Goal: Task Accomplishment & Management: Use online tool/utility

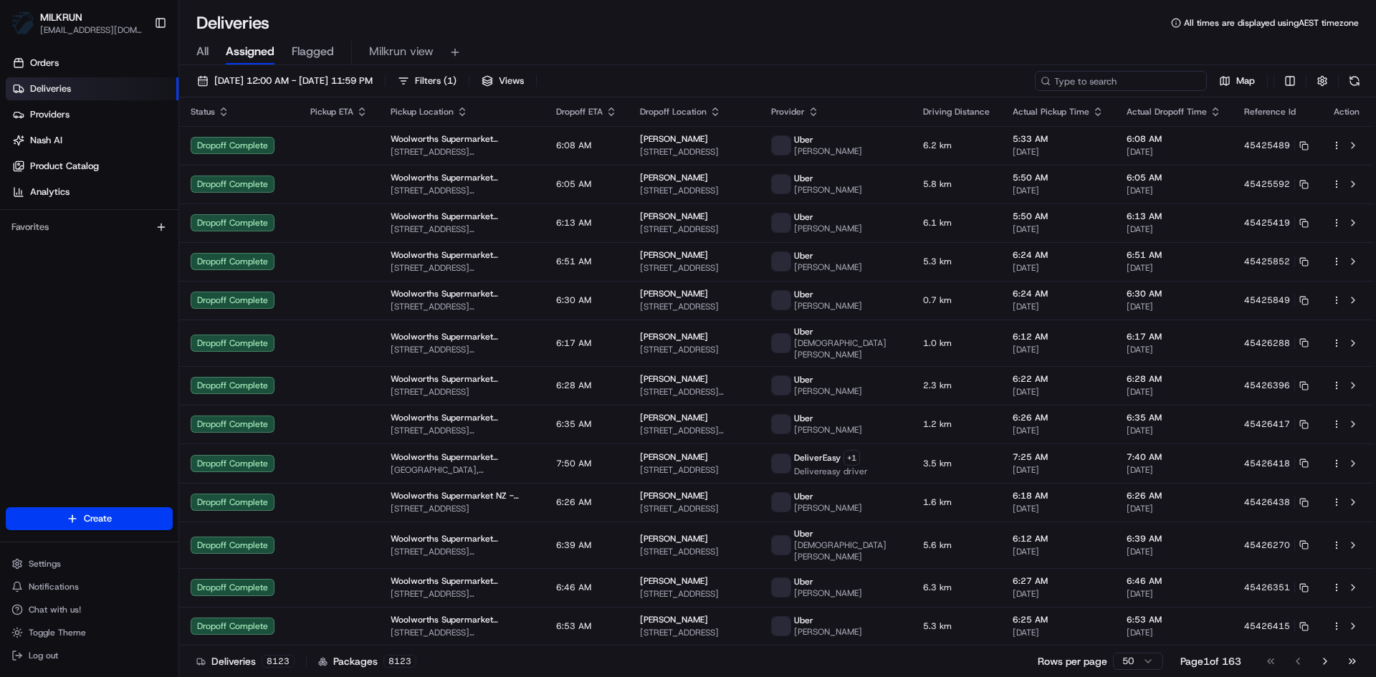
click at [1119, 78] on input at bounding box center [1121, 81] width 172 height 20
paste input "d720dc04-5e3e-4d0b-9f9a-2385988b4348"
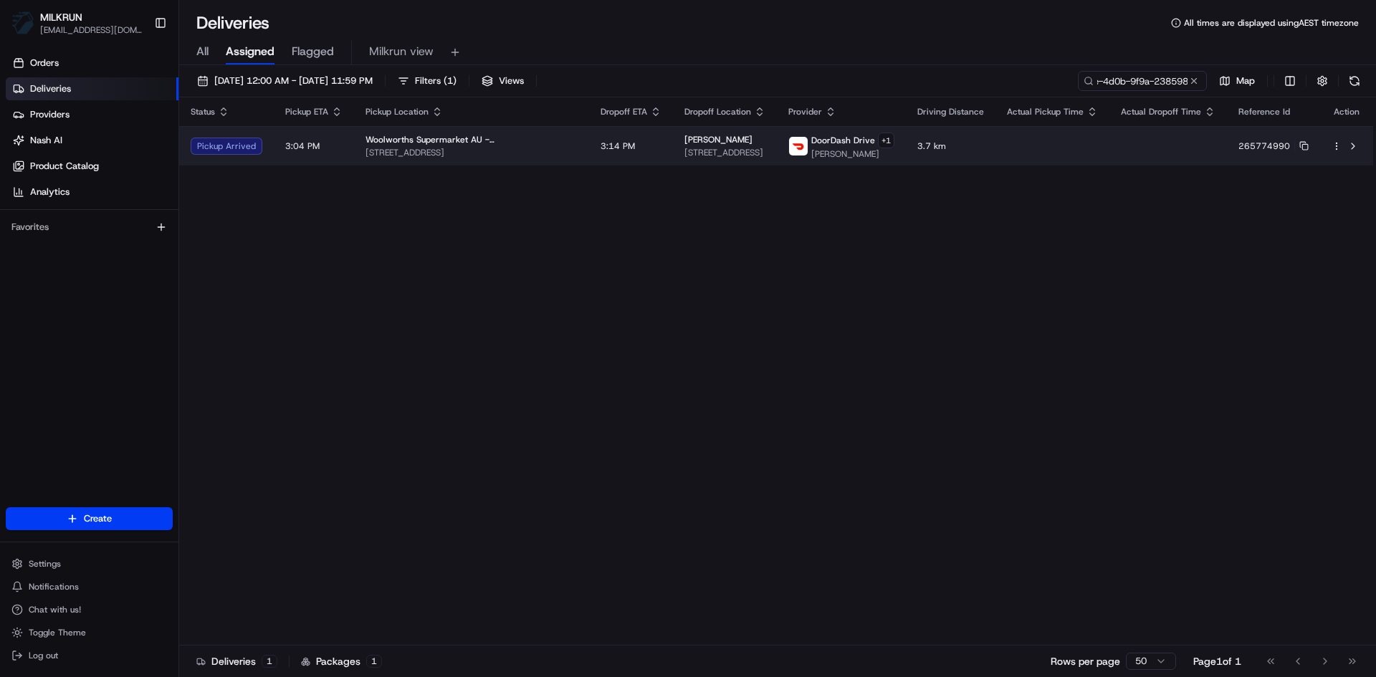
click at [524, 140] on span "Woolworths Supermarket AU - Moorooka" at bounding box center [471, 139] width 212 height 11
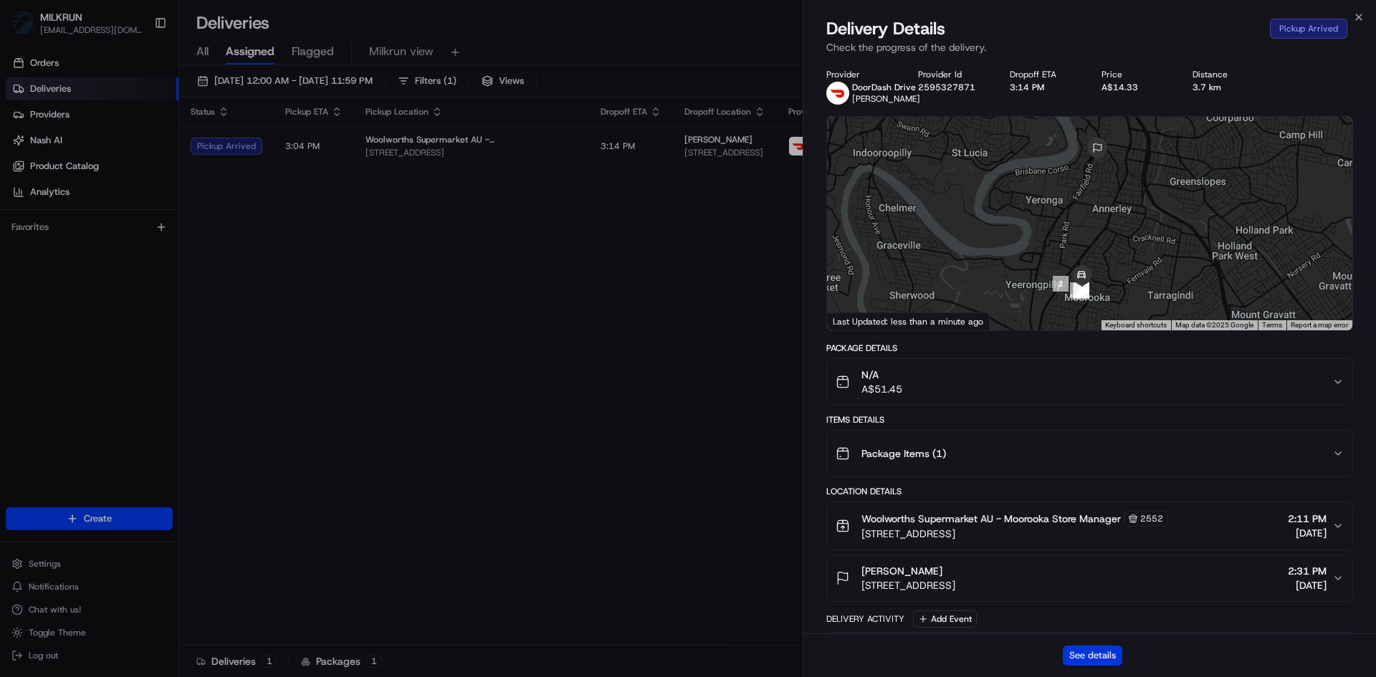
click at [1104, 649] on button "See details" at bounding box center [1092, 656] width 59 height 20
click at [1354, 14] on icon "button" at bounding box center [1358, 16] width 11 height 11
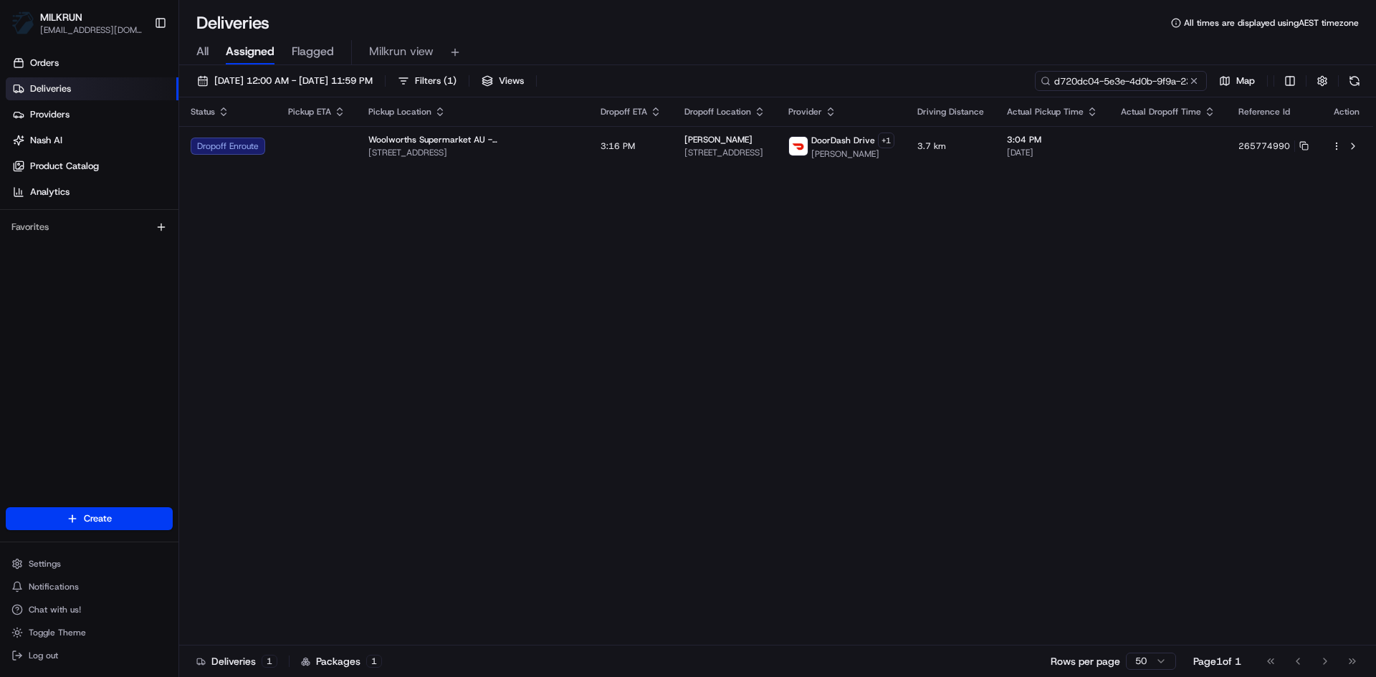
click at [1104, 84] on input "d720dc04-5e3e-4d0b-9f9a-2385988b4348" at bounding box center [1121, 81] width 172 height 20
click at [1105, 84] on input "d720dc04-5e3e-4d0b-9f9a-2385988b4348" at bounding box center [1121, 81] width 172 height 20
paste input "84ce8b7e-6294-4754-b7b1-f7d4cf68987d"
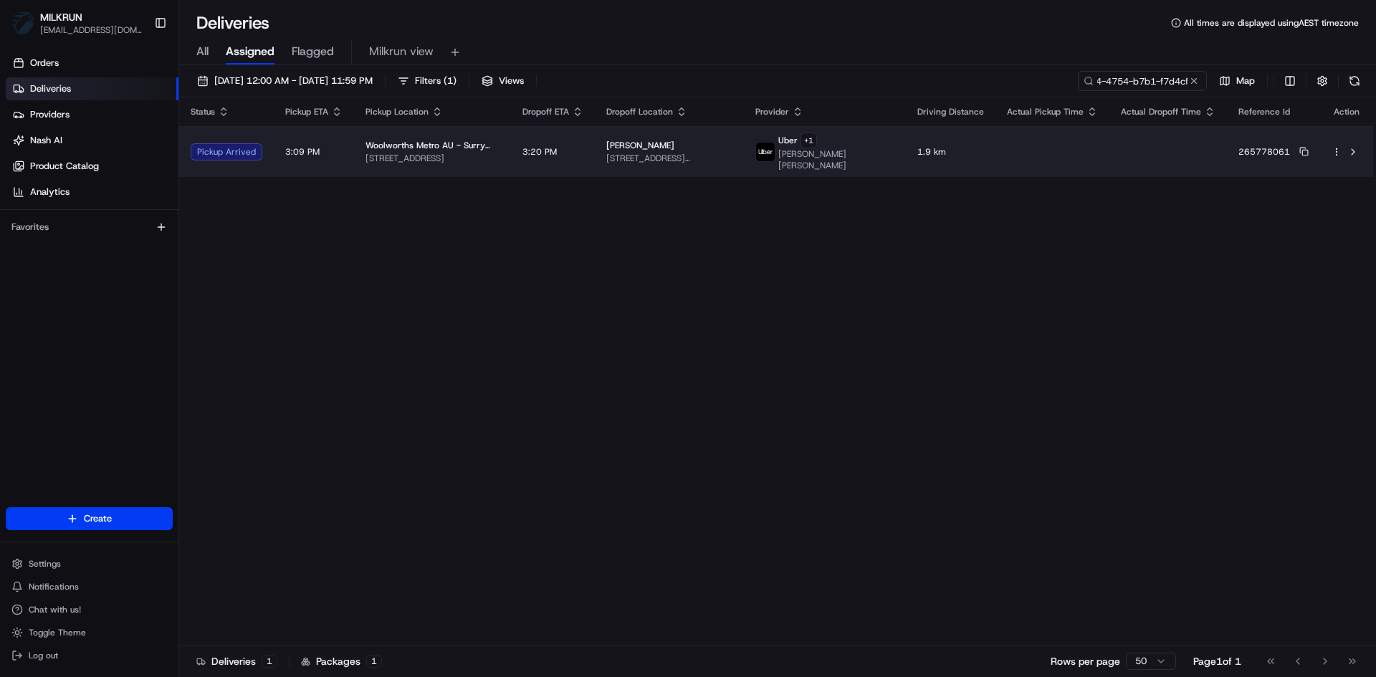
click at [585, 141] on td "3:20 PM" at bounding box center [553, 151] width 84 height 51
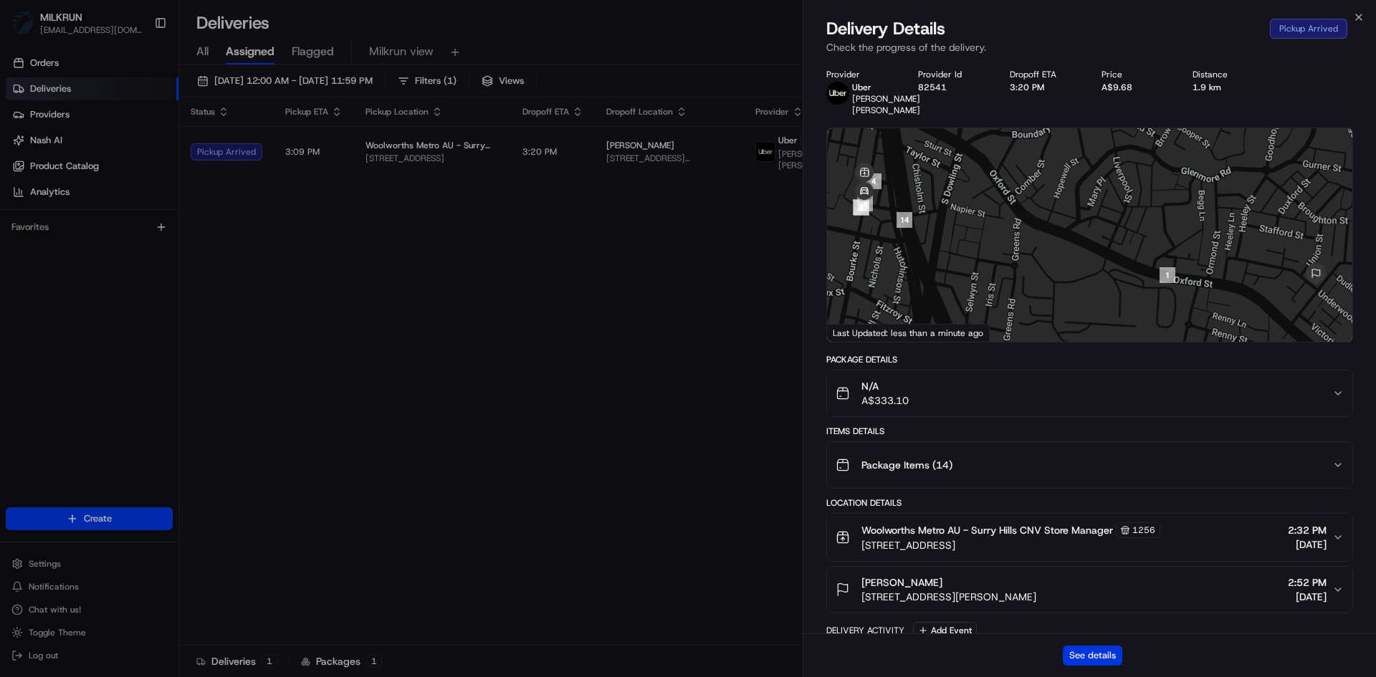
click at [1101, 656] on button "See details" at bounding box center [1092, 656] width 59 height 20
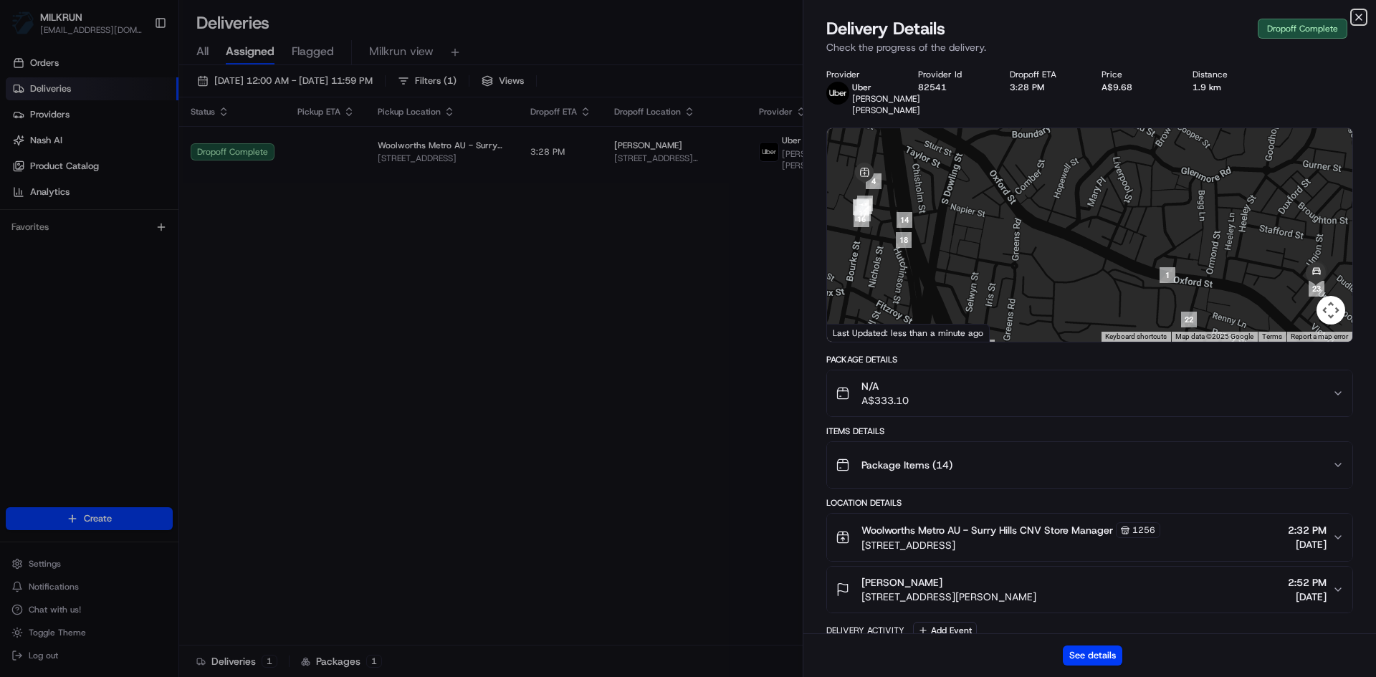
click at [1354, 16] on icon "button" at bounding box center [1358, 16] width 11 height 11
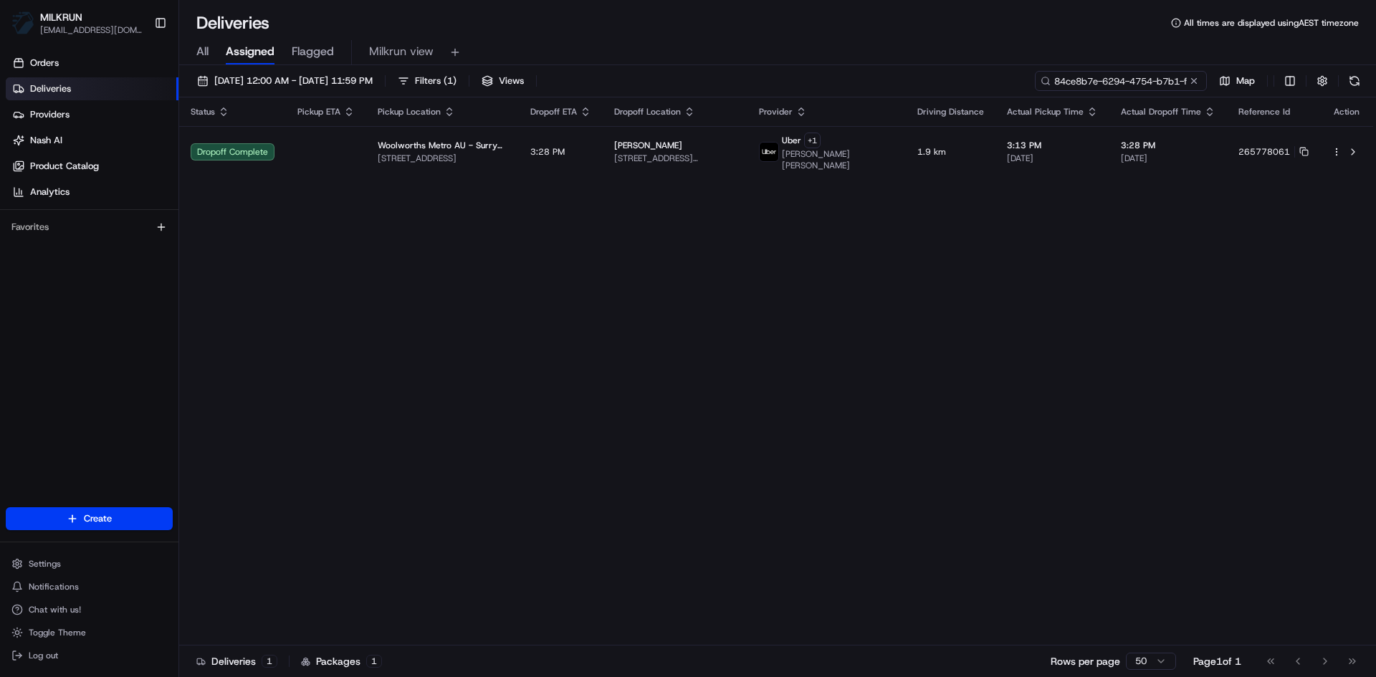
click at [1106, 89] on input "84ce8b7e-6294-4754-b7b1-f7d4cf68987d" at bounding box center [1121, 81] width 172 height 20
paste input "10f3da3a-11e6-4380-98c7-cf82de49f7f"
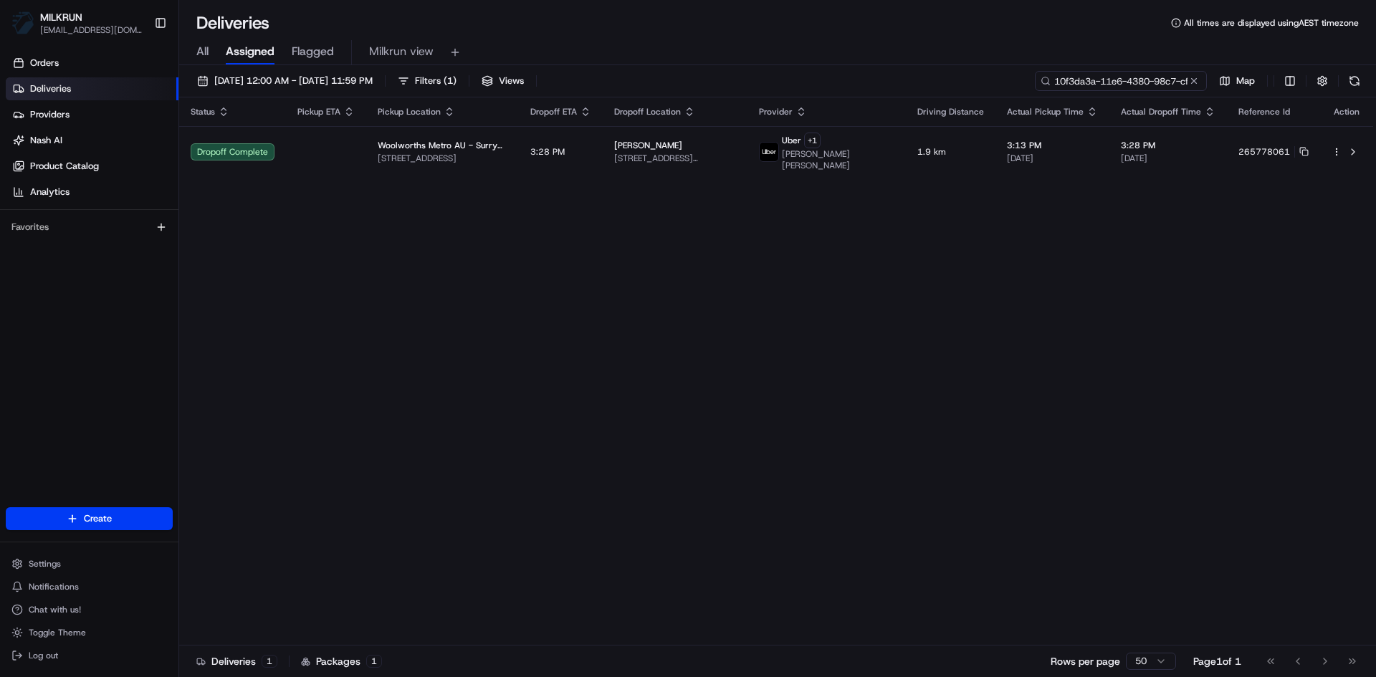
scroll to position [0, 59]
type input "10f3da3a-11e6-4380-98c7-cf82de49f7fd"
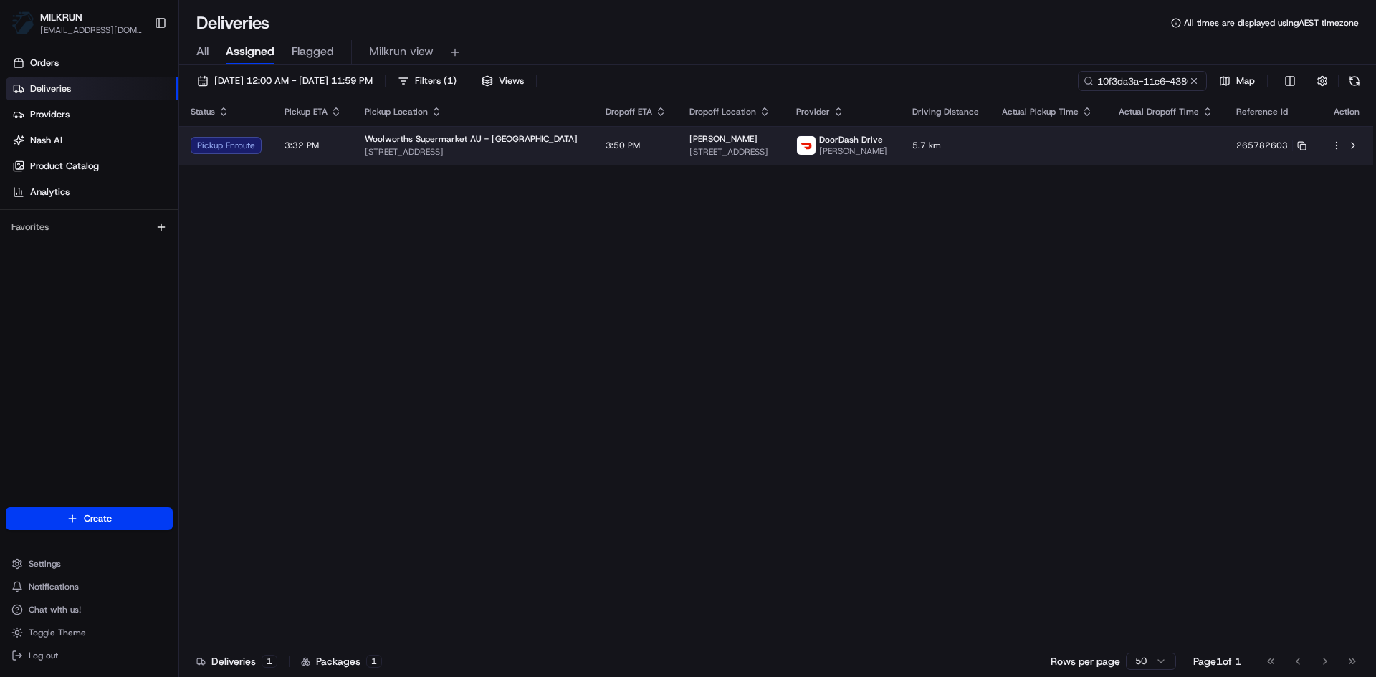
click at [599, 147] on td "3:50 PM" at bounding box center [636, 145] width 84 height 39
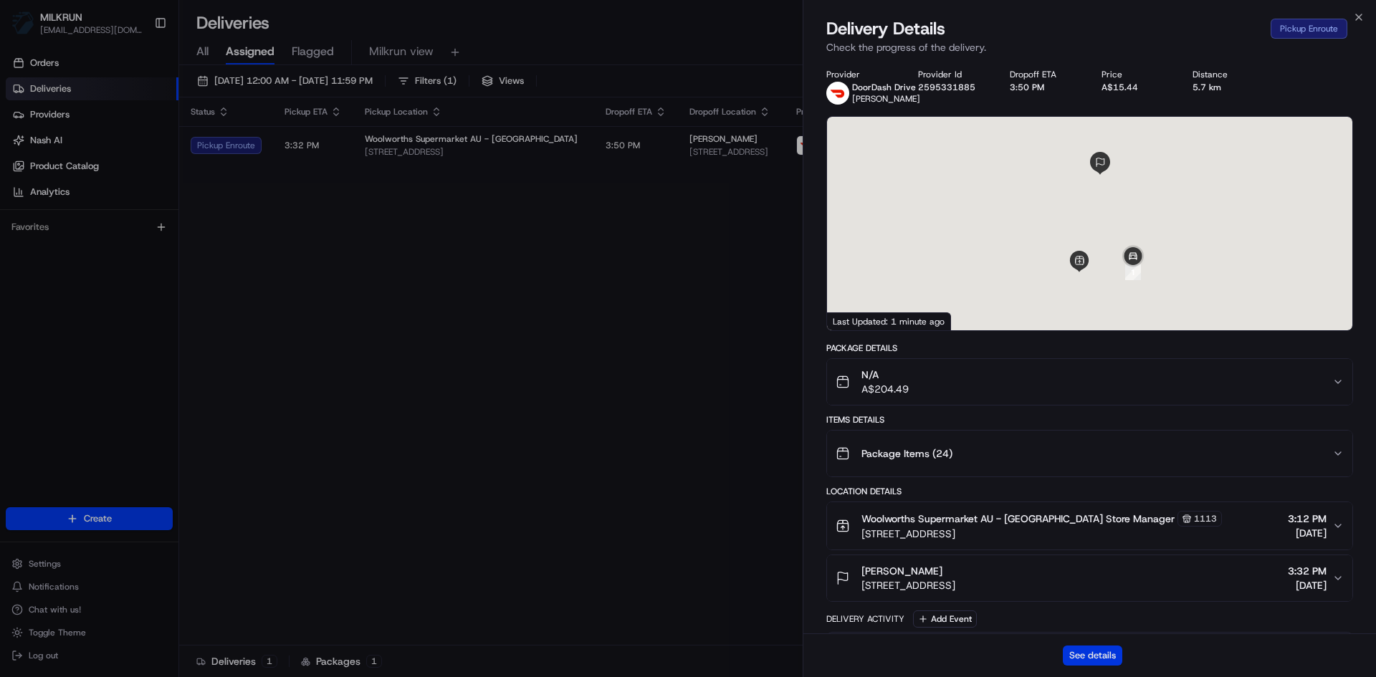
click at [1104, 658] on button "See details" at bounding box center [1092, 656] width 59 height 20
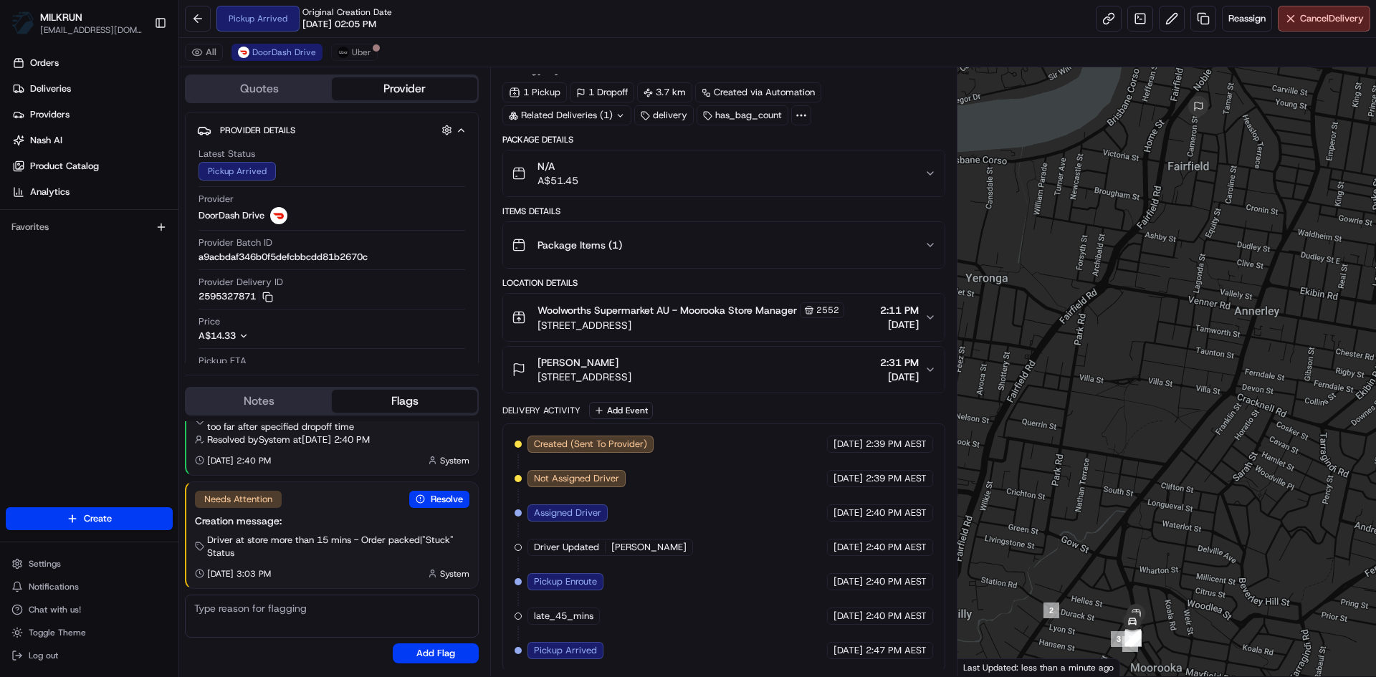
scroll to position [49, 0]
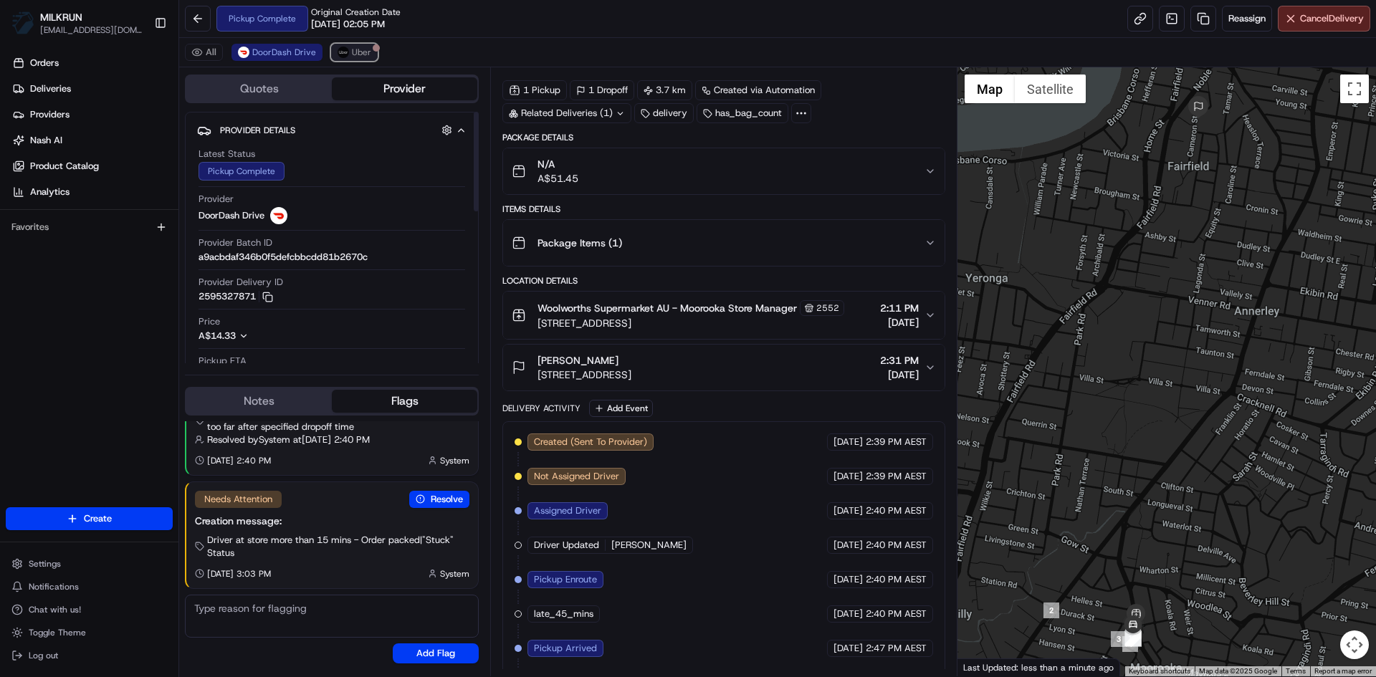
click at [352, 49] on span "Uber" at bounding box center [361, 52] width 19 height 11
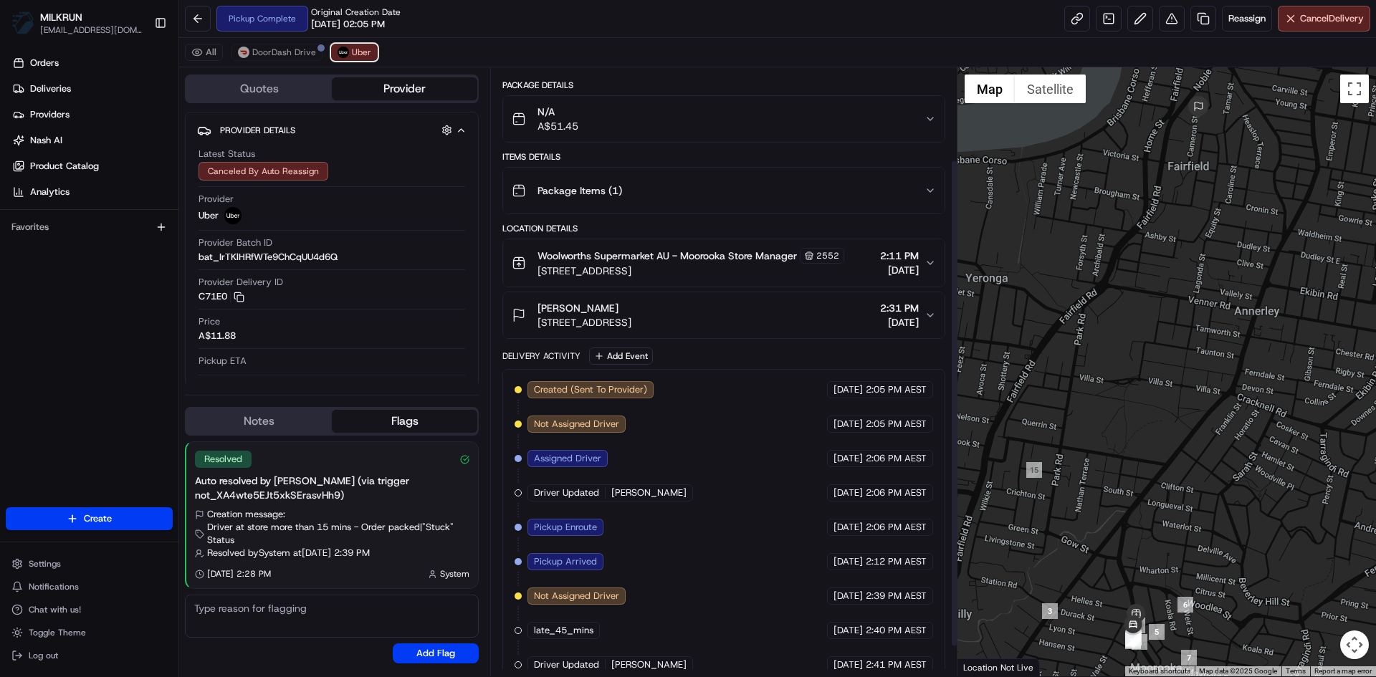
scroll to position [152, 0]
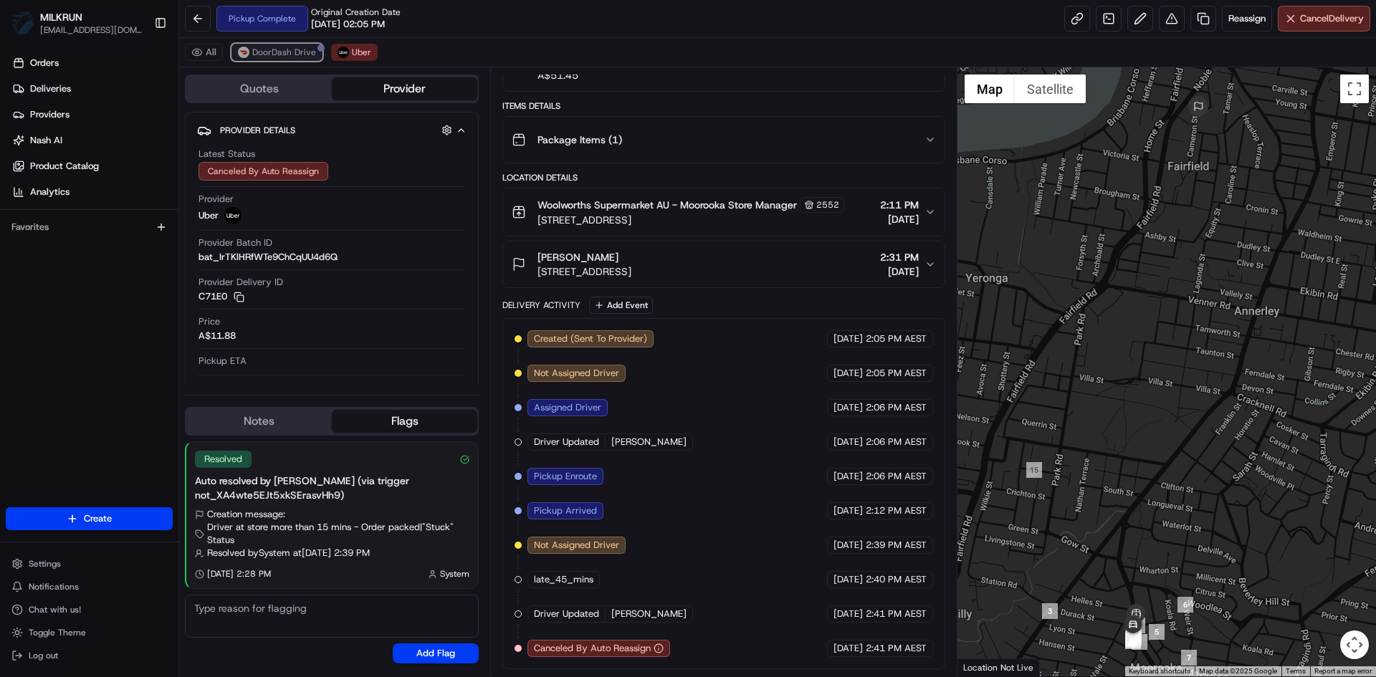
click at [267, 53] on span "DoorDash Drive" at bounding box center [284, 52] width 64 height 11
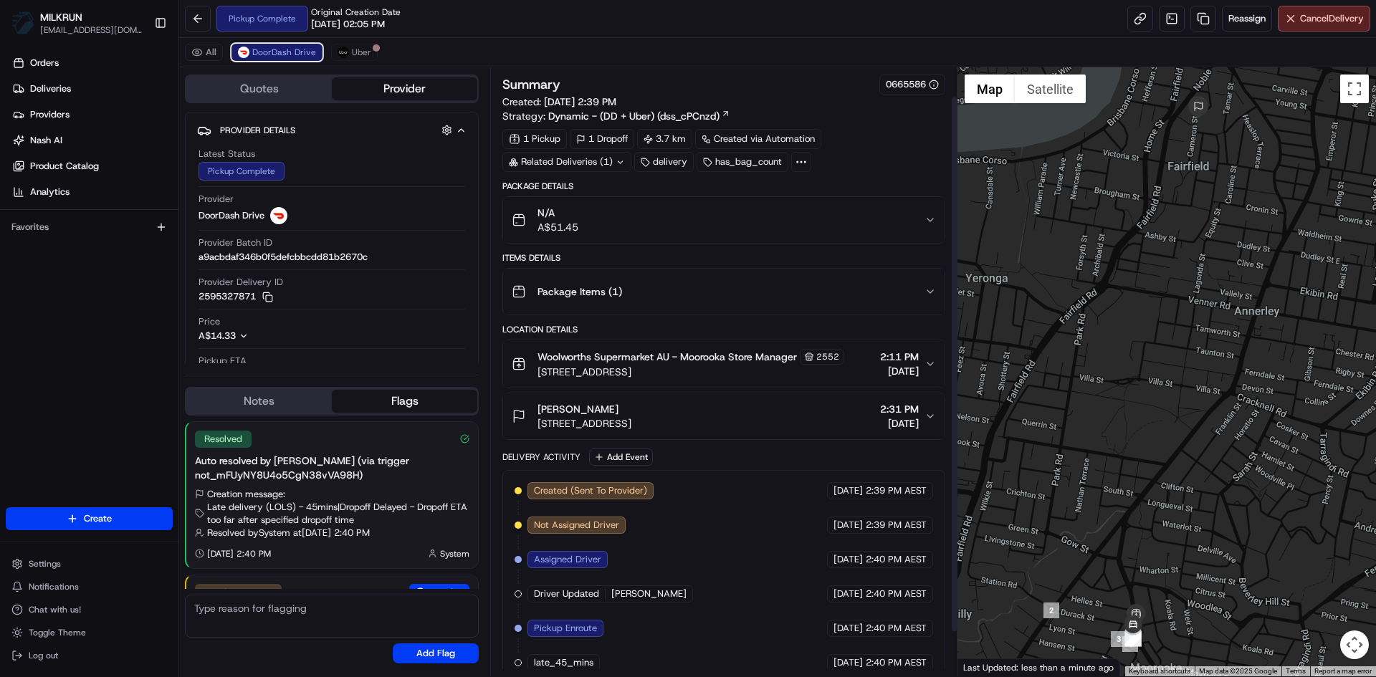
scroll to position [83, 0]
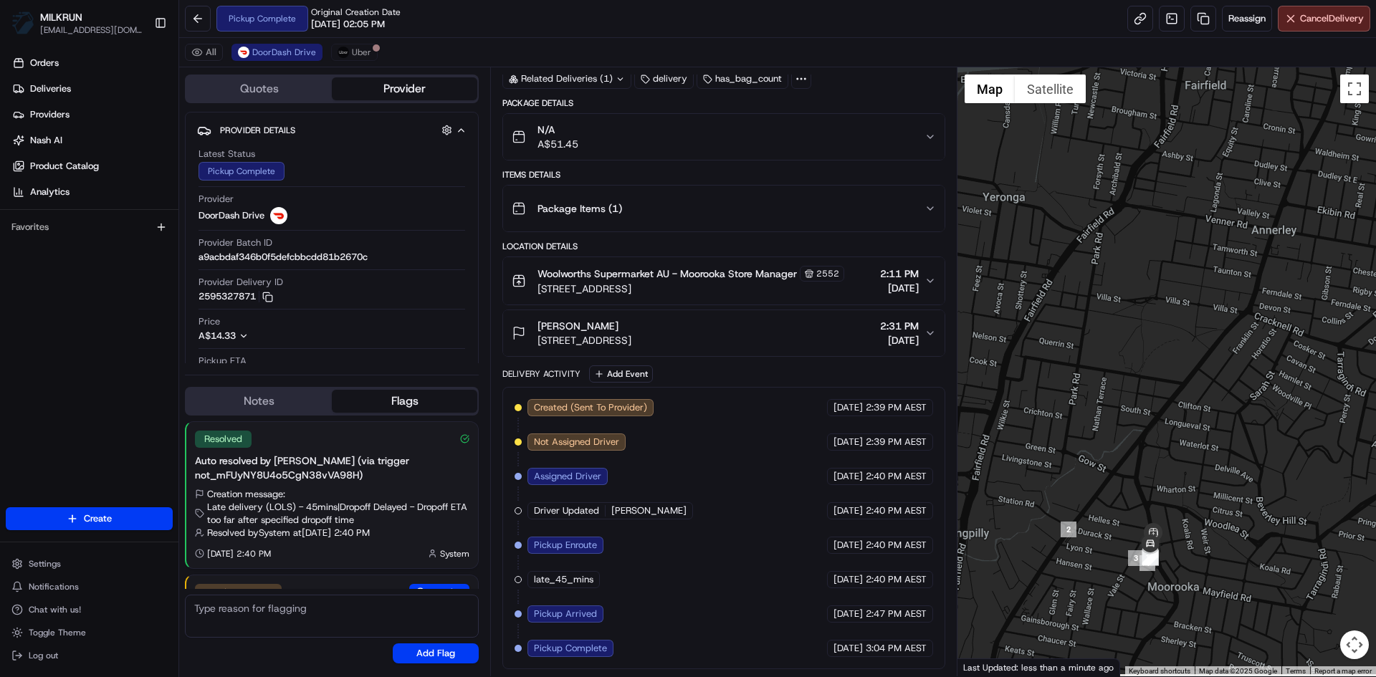
drag, startPoint x: 1199, startPoint y: 633, endPoint x: 1205, endPoint y: 540, distance: 93.4
click at [1205, 540] on div at bounding box center [1166, 371] width 419 height 609
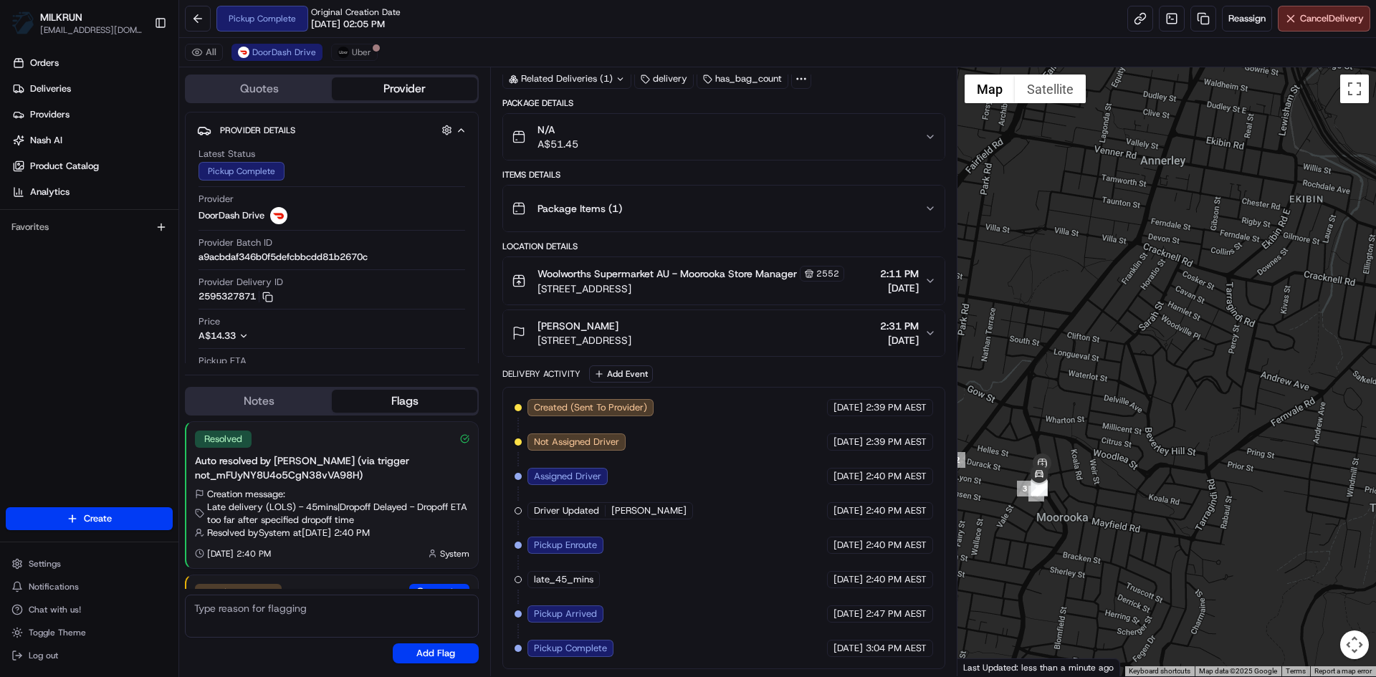
drag, startPoint x: 1211, startPoint y: 560, endPoint x: 1093, endPoint y: 492, distance: 136.1
click at [1093, 492] on div at bounding box center [1166, 371] width 419 height 609
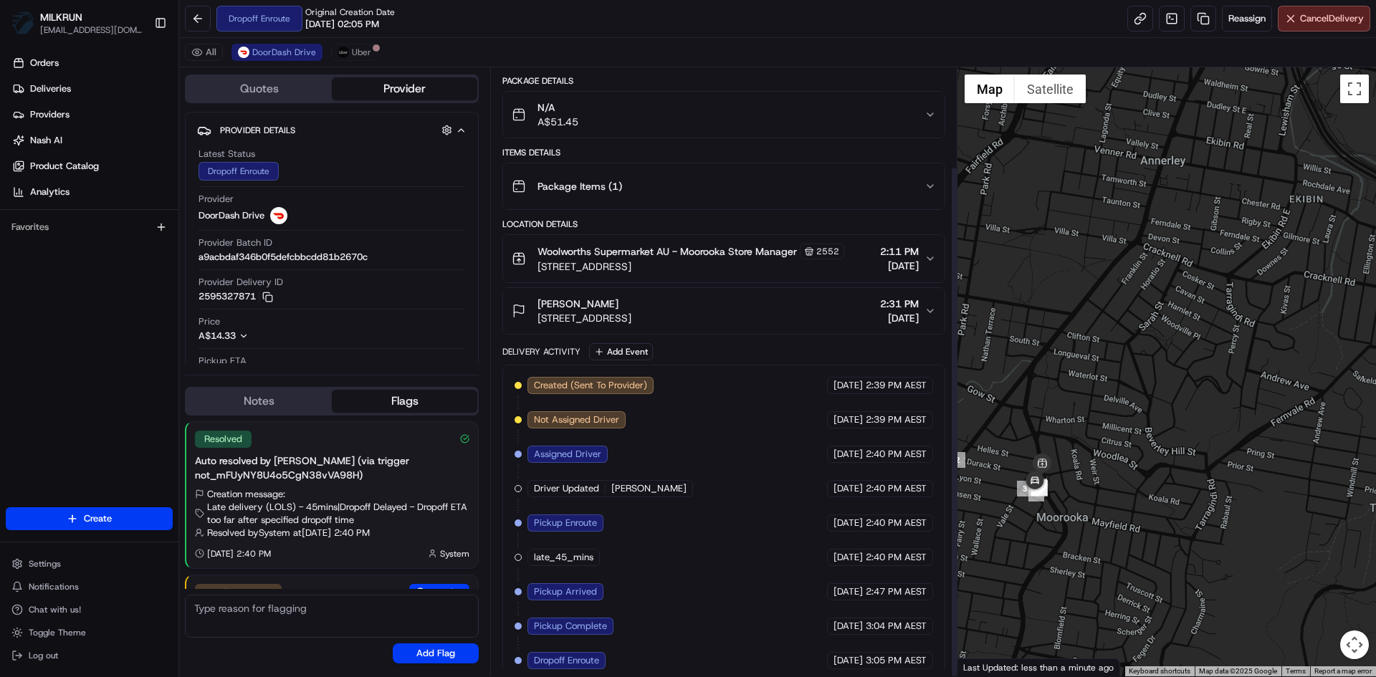
scroll to position [118, 0]
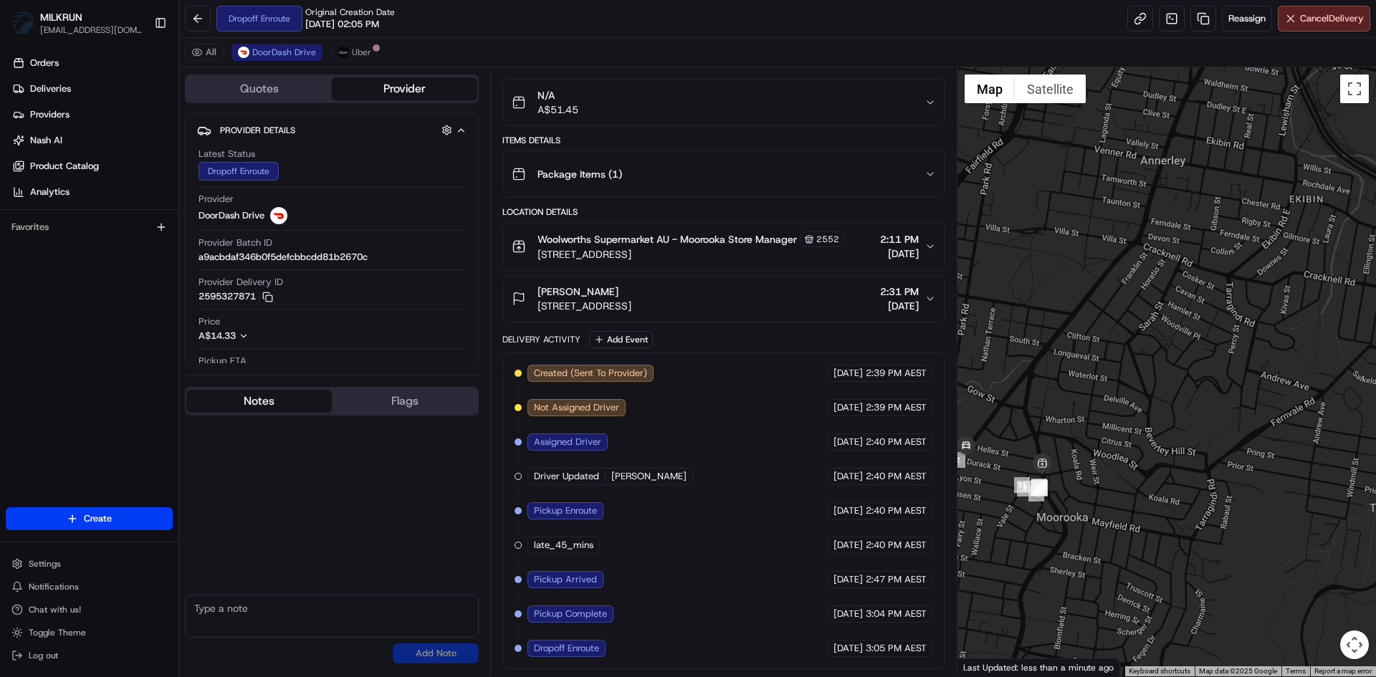
click at [249, 397] on button "Notes" at bounding box center [258, 401] width 145 height 23
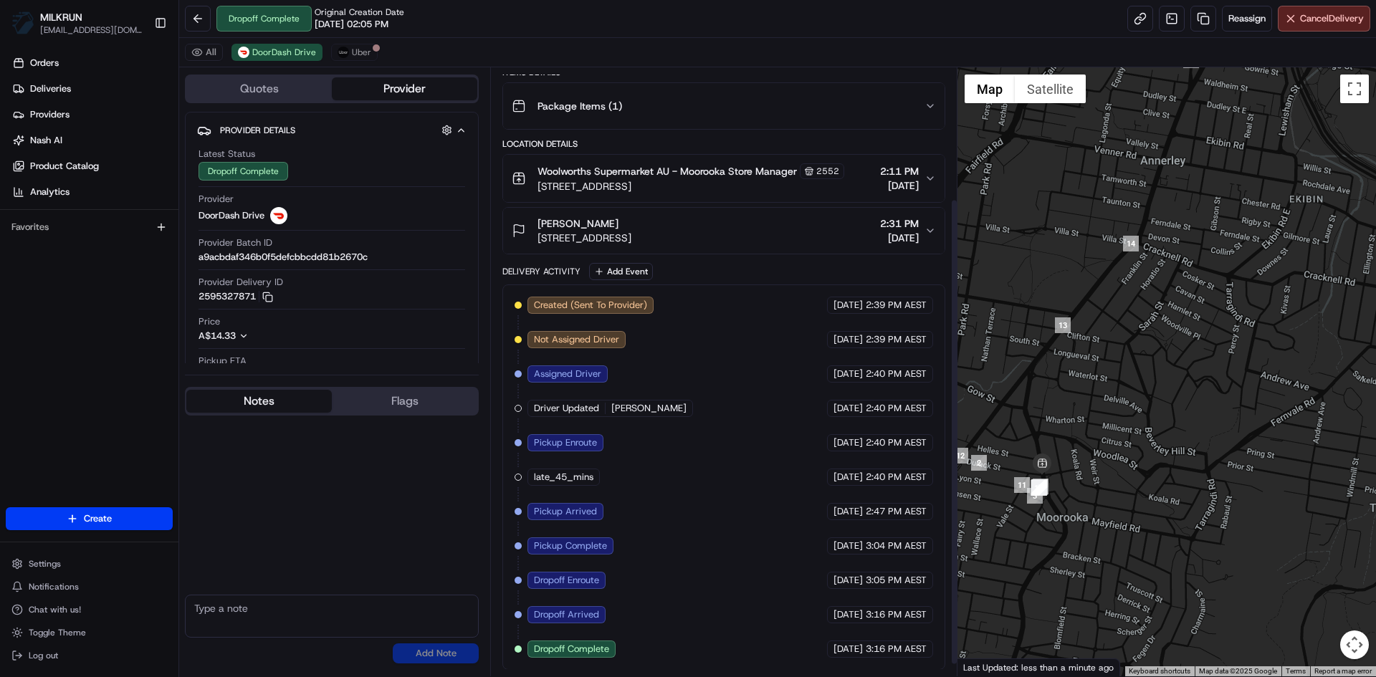
scroll to position [186, 0]
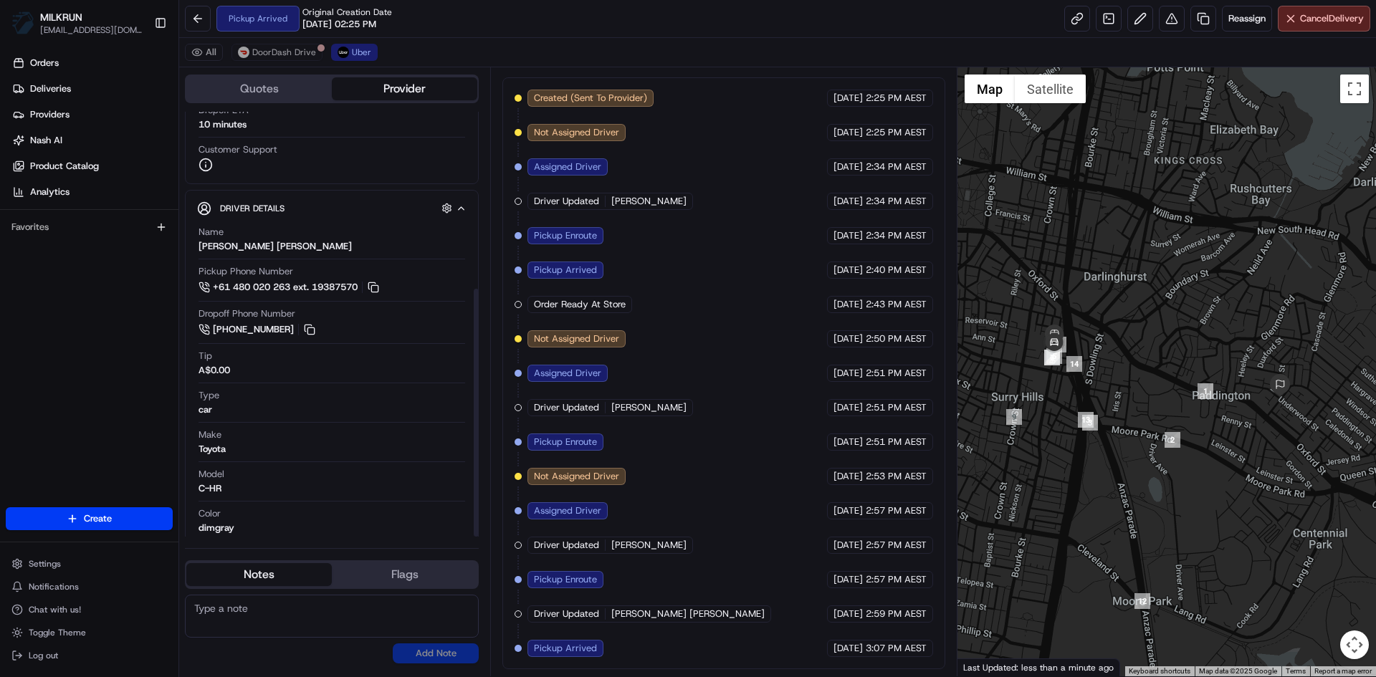
scroll to position [303, 0]
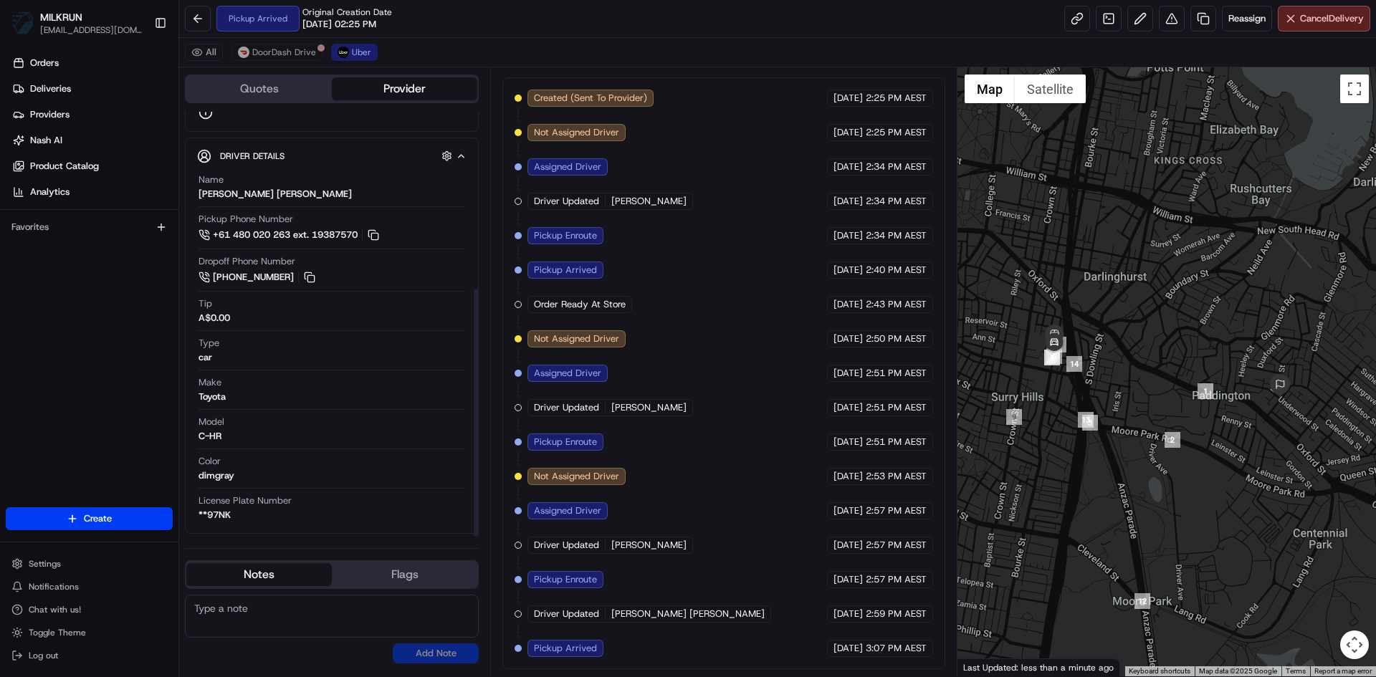
click at [214, 607] on textarea at bounding box center [332, 616] width 294 height 43
click at [339, 604] on textarea "Please collect and deliver this [PERSON_NAME] ASAP" at bounding box center [332, 616] width 294 height 43
type textarea "Please collect and deliver this order ASAP"
click at [417, 653] on button "Add Note" at bounding box center [436, 654] width 86 height 20
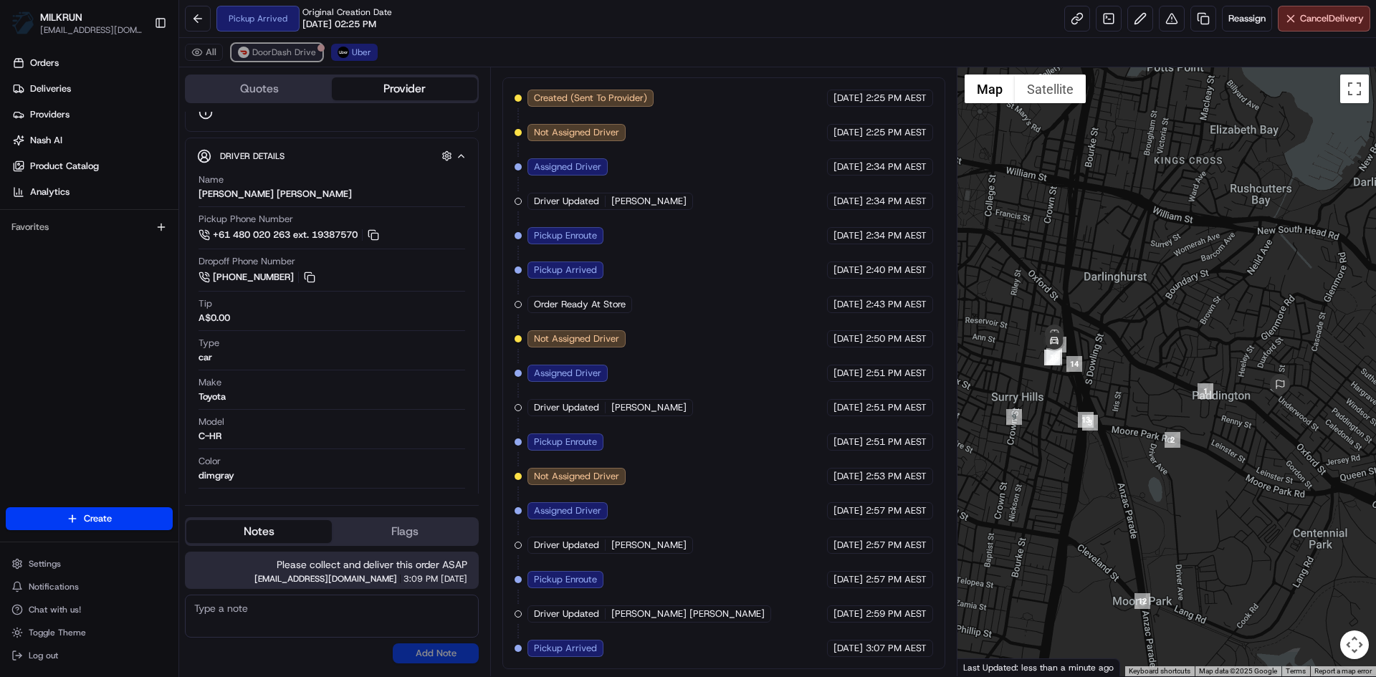
click at [267, 49] on span "DoorDash Drive" at bounding box center [284, 52] width 64 height 11
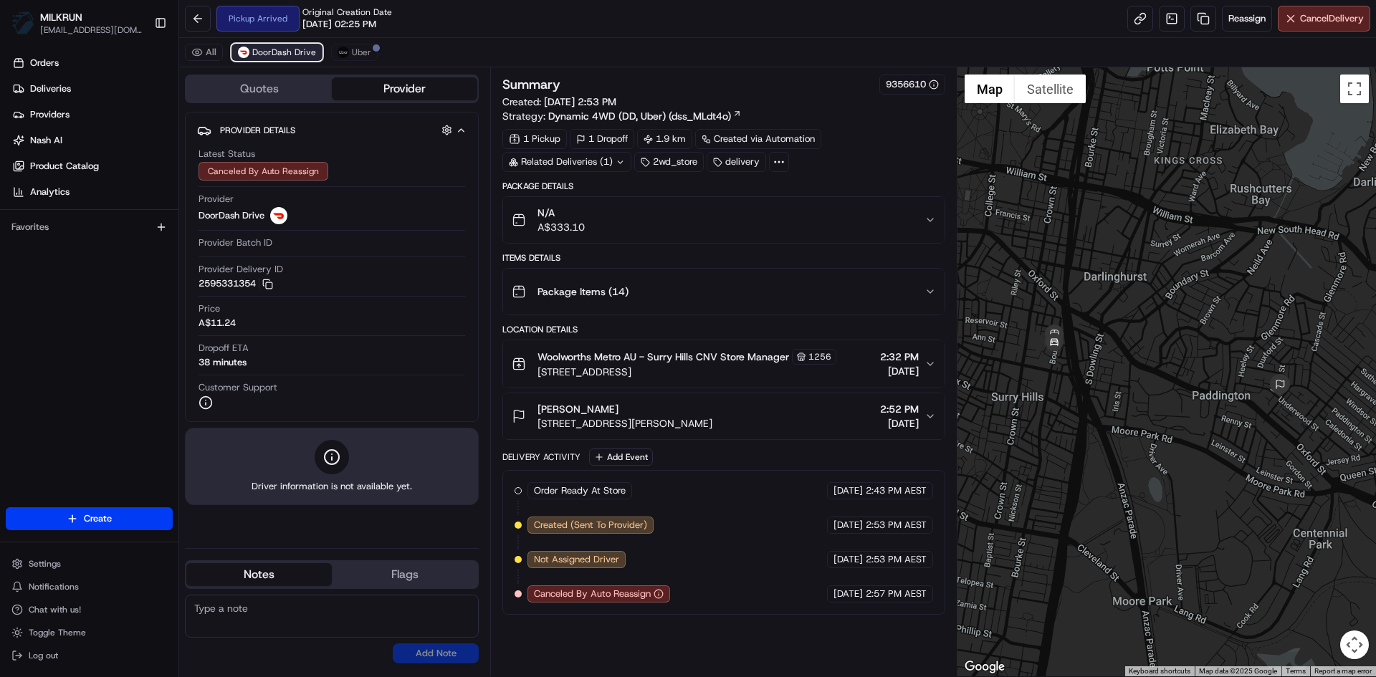
scroll to position [0, 0]
click at [358, 54] on span "Uber" at bounding box center [361, 52] width 19 height 11
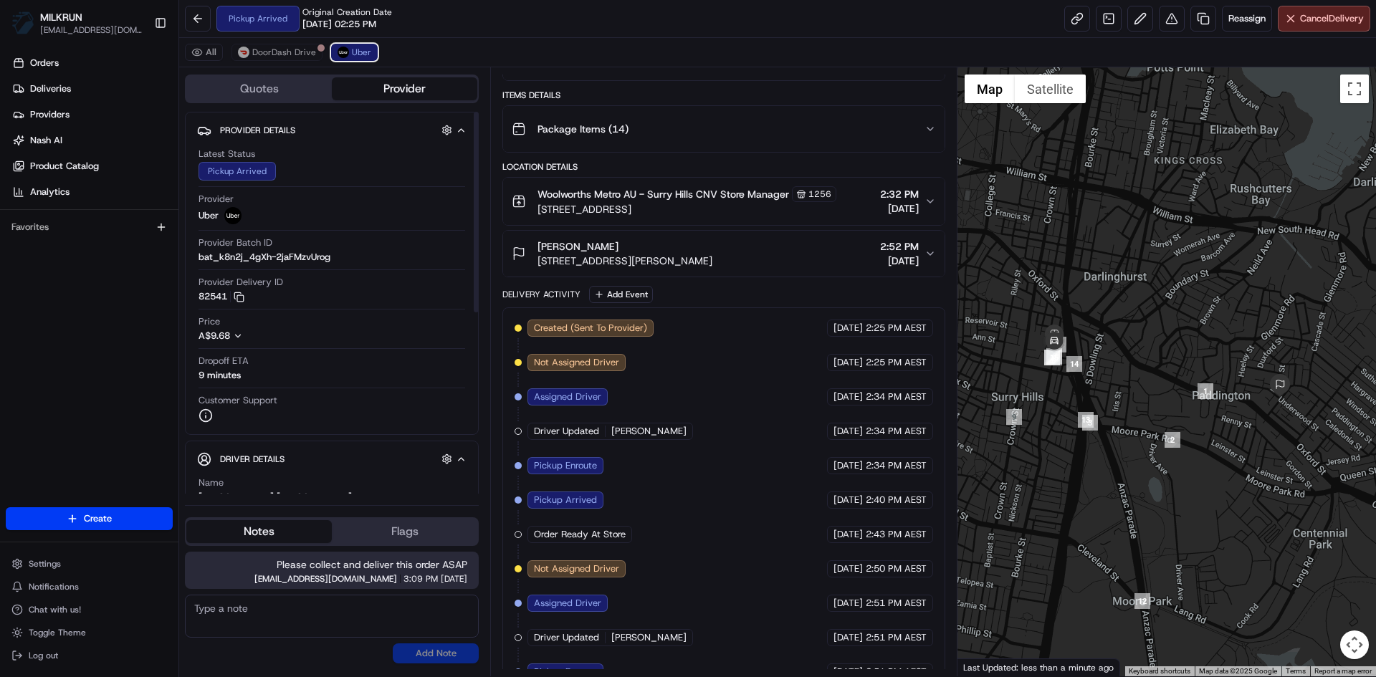
scroll to position [393, 0]
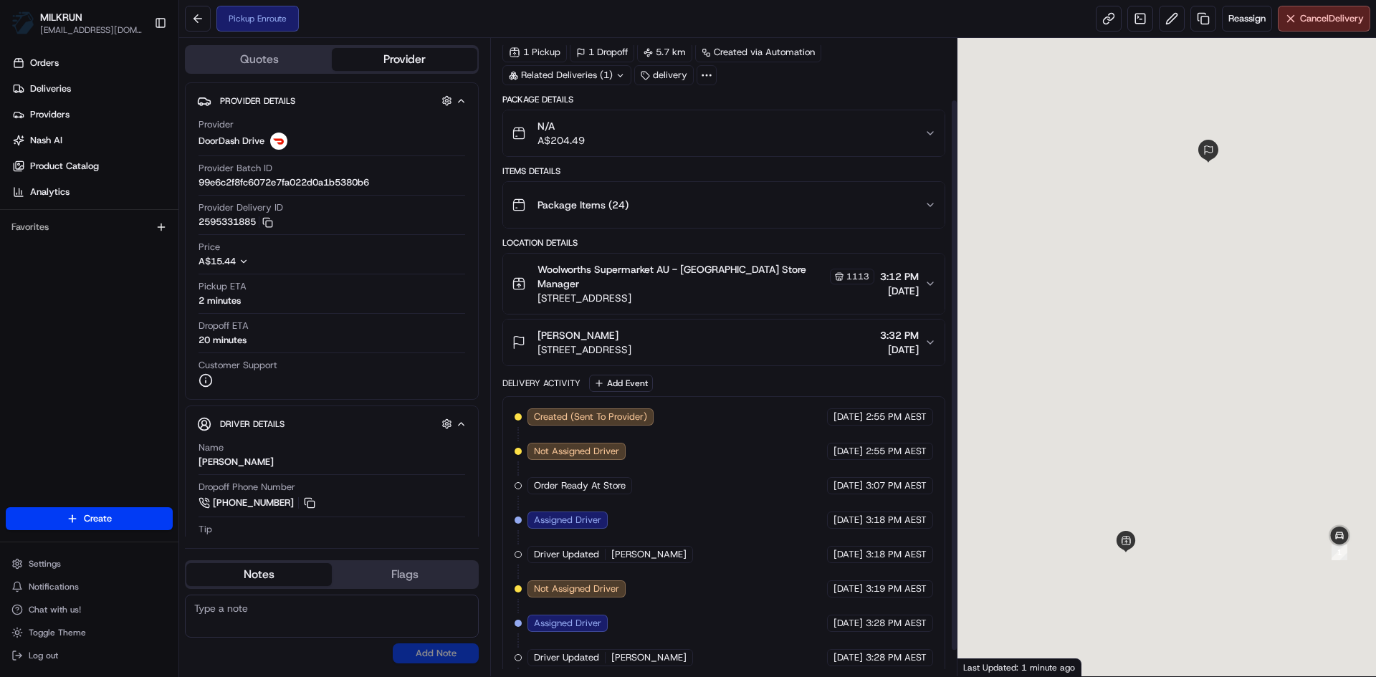
scroll to position [101, 0]
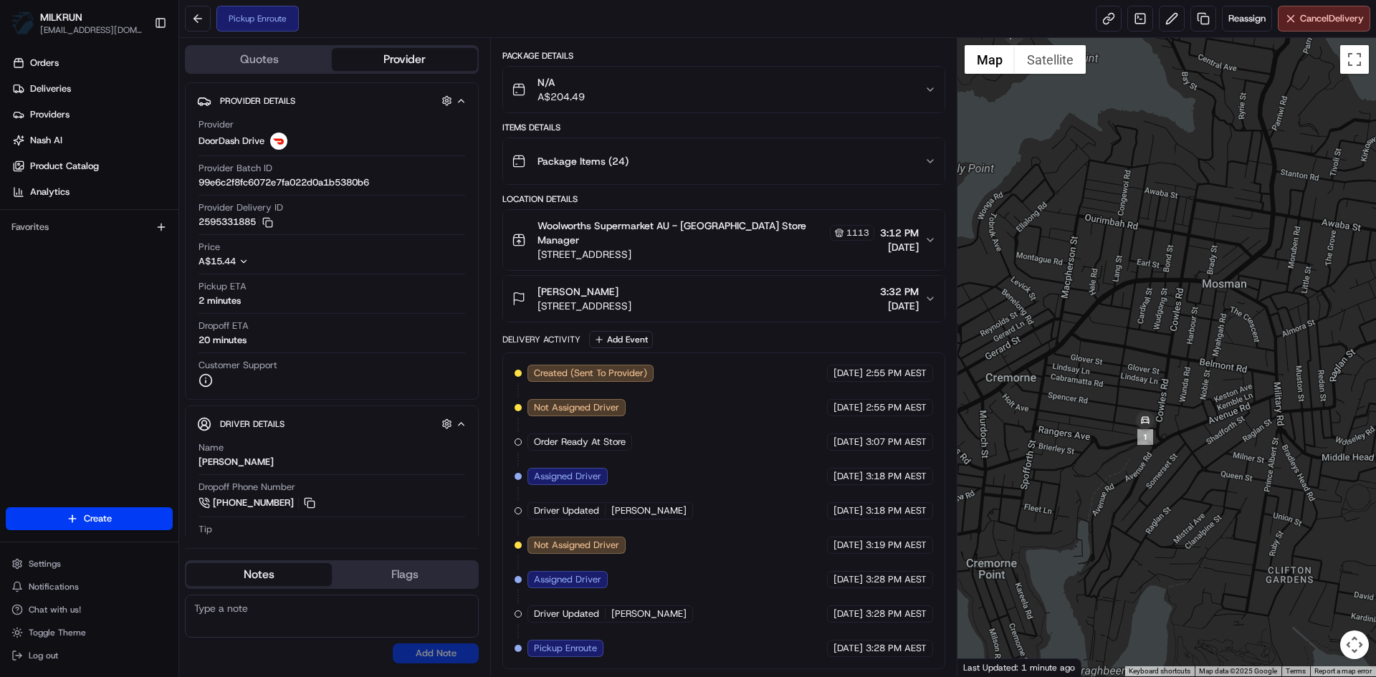
drag, startPoint x: 1253, startPoint y: 560, endPoint x: 1056, endPoint y: 442, distance: 230.1
click at [1056, 442] on div at bounding box center [1166, 357] width 419 height 638
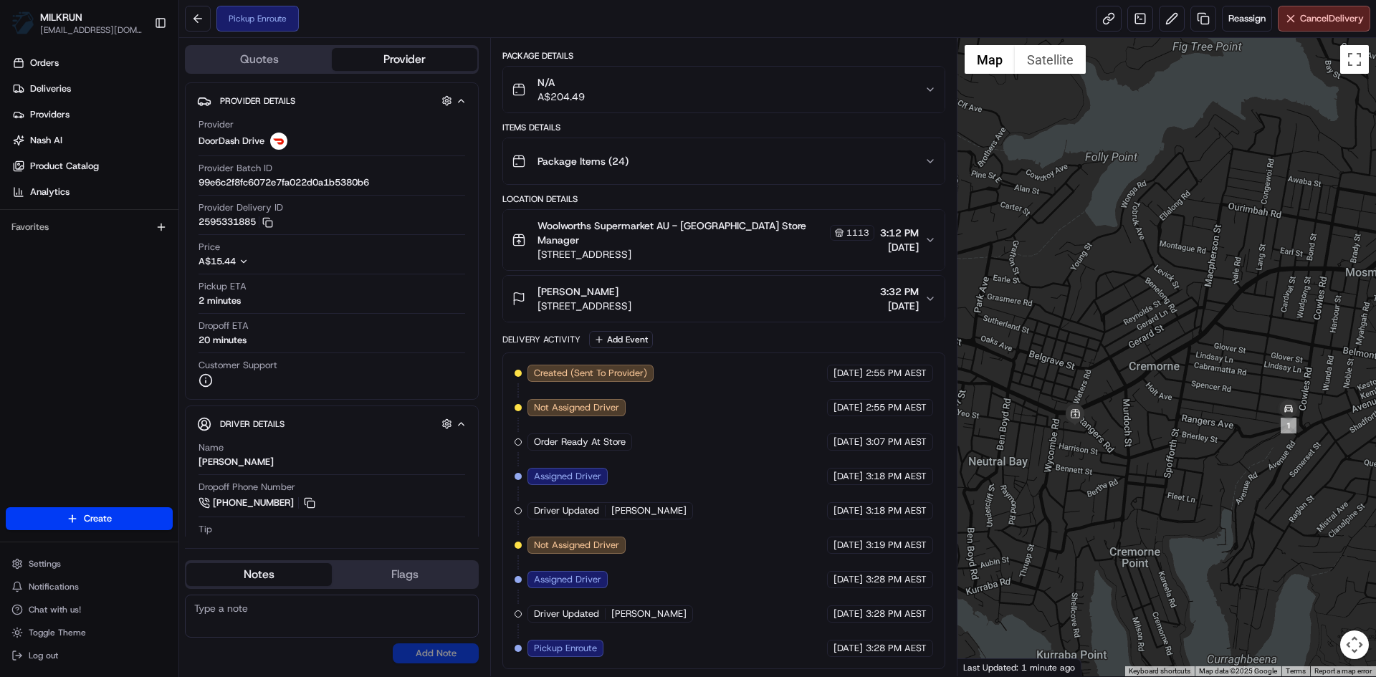
drag, startPoint x: 1197, startPoint y: 469, endPoint x: 1342, endPoint y: 457, distance: 145.9
click at [1342, 457] on div at bounding box center [1166, 357] width 419 height 638
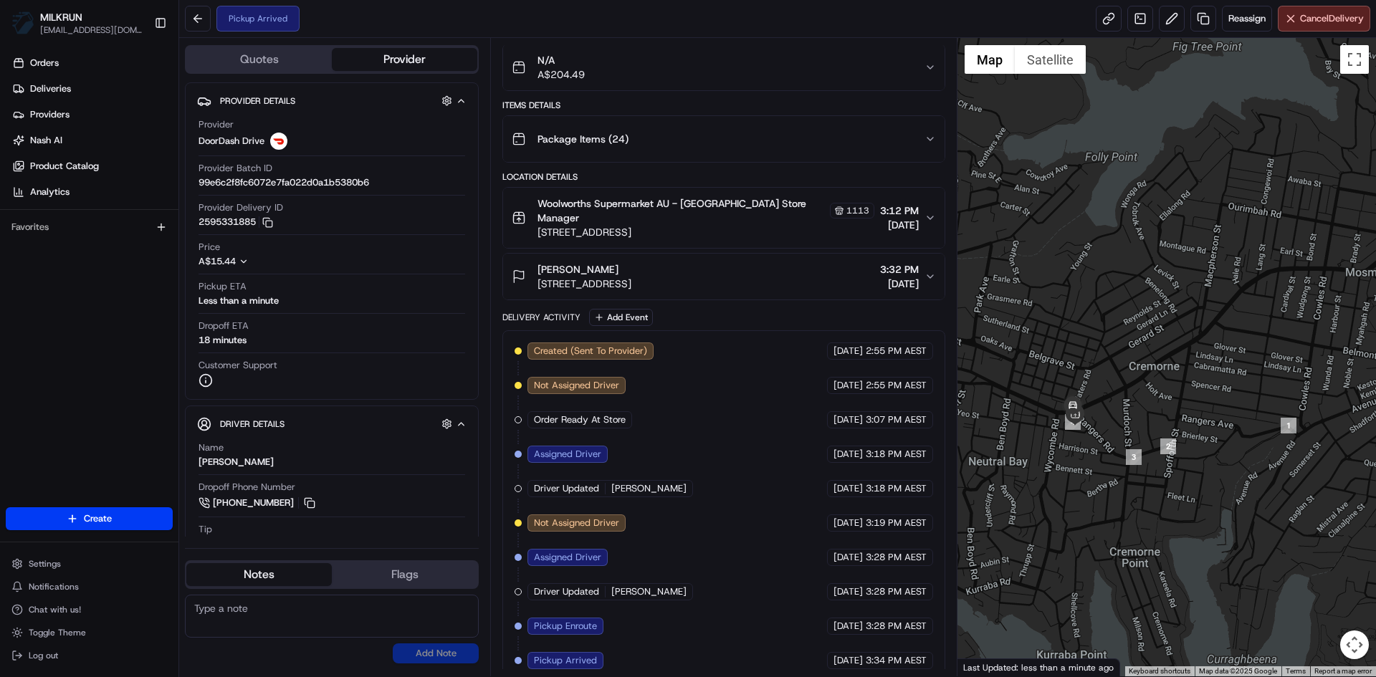
scroll to position [135, 0]
